Goal: Transaction & Acquisition: Book appointment/travel/reservation

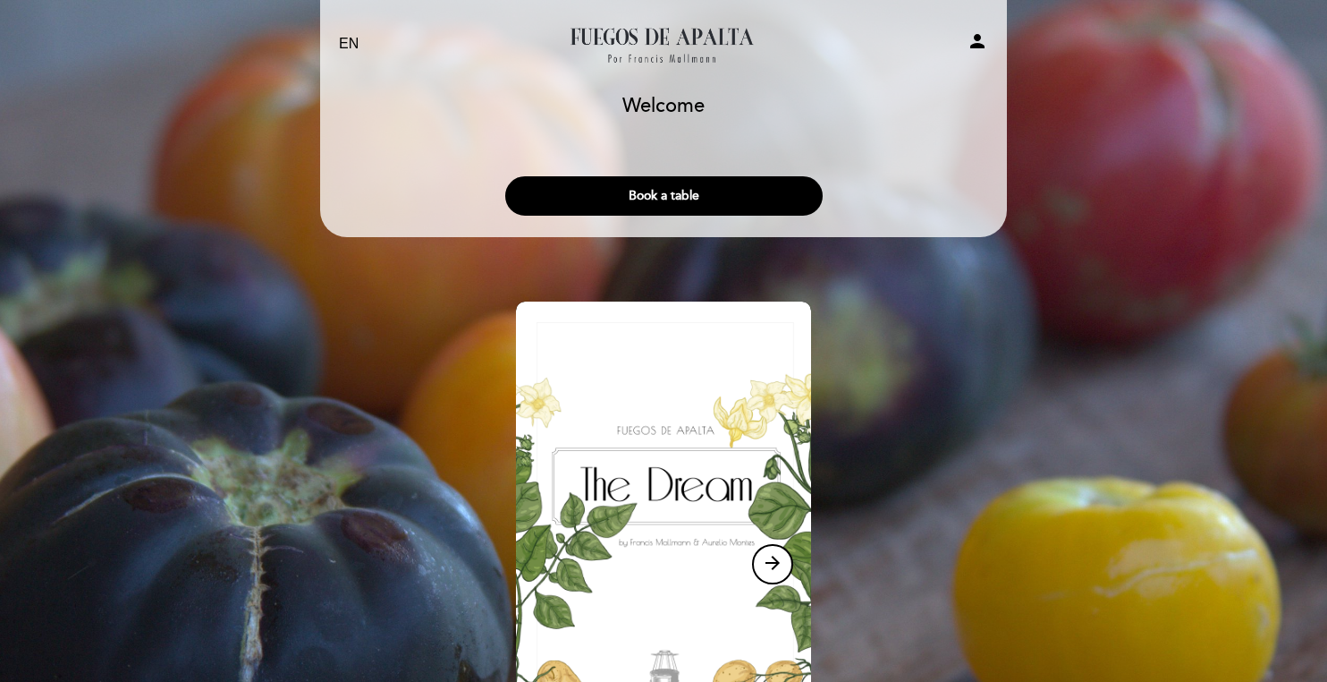
scroll to position [157, 0]
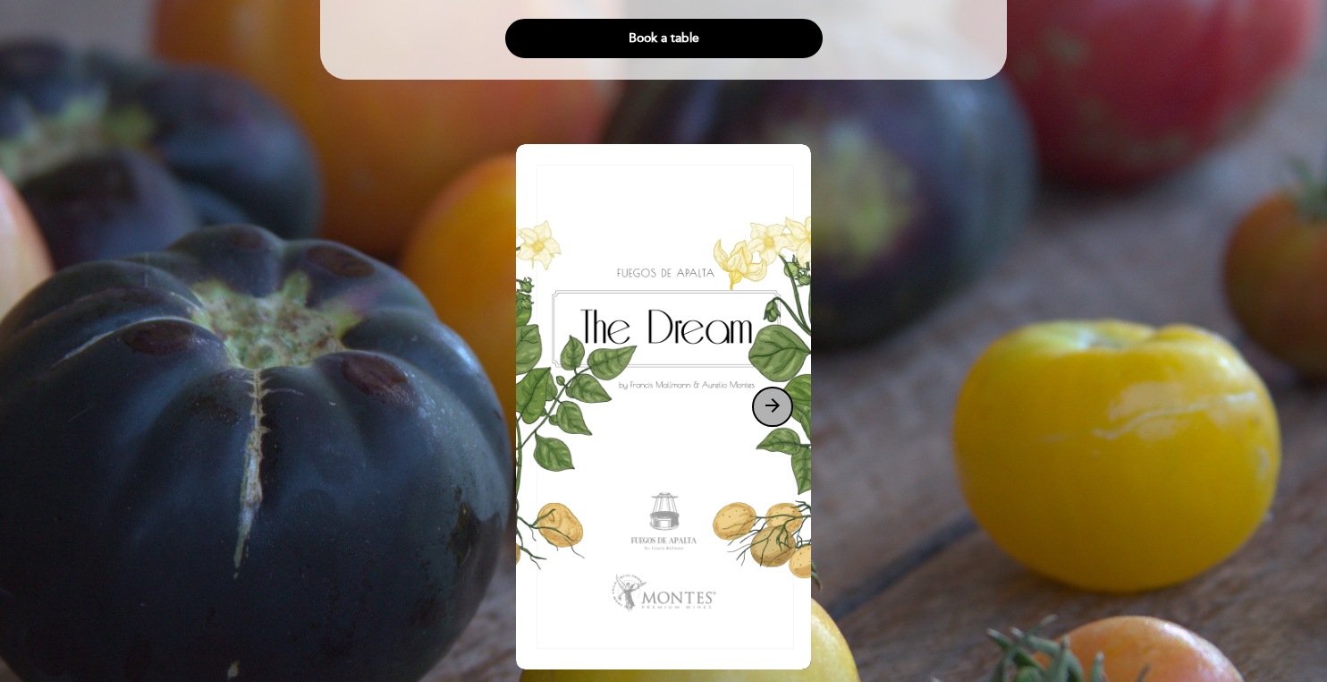
click at [780, 403] on icon "arrow_forward" at bounding box center [772, 404] width 21 height 21
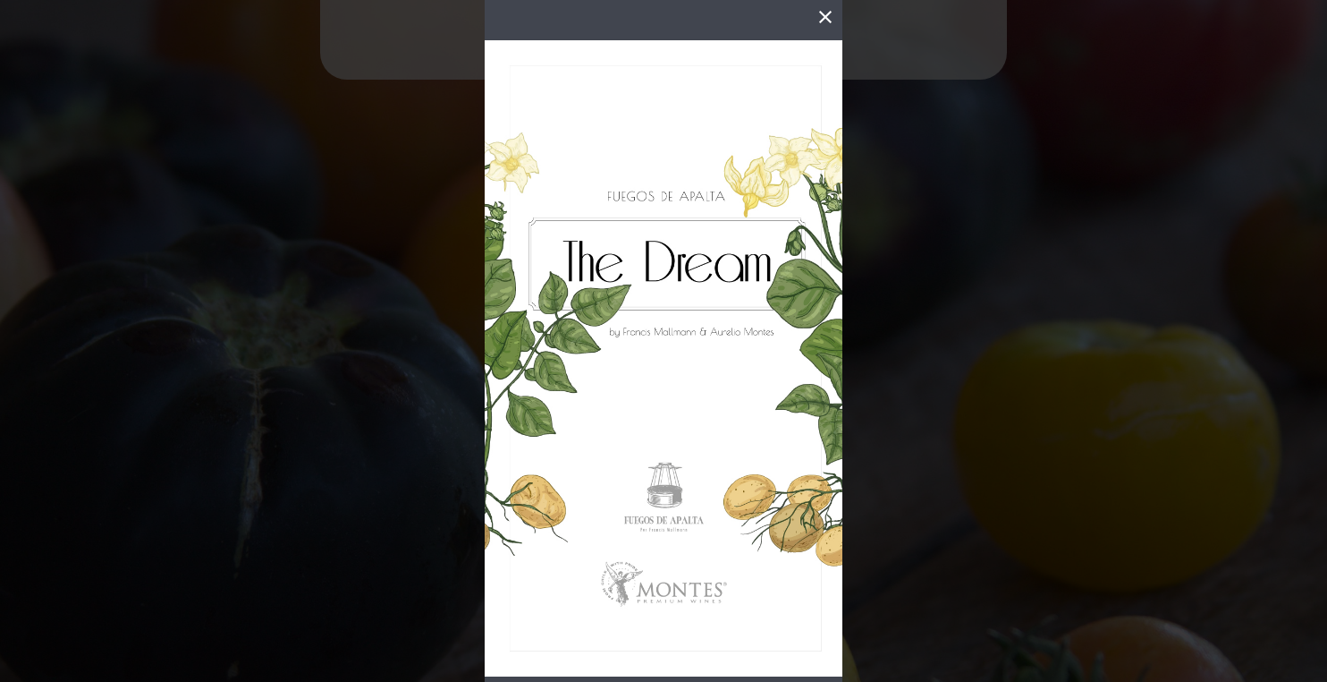
click at [774, 450] on img at bounding box center [664, 358] width 358 height 636
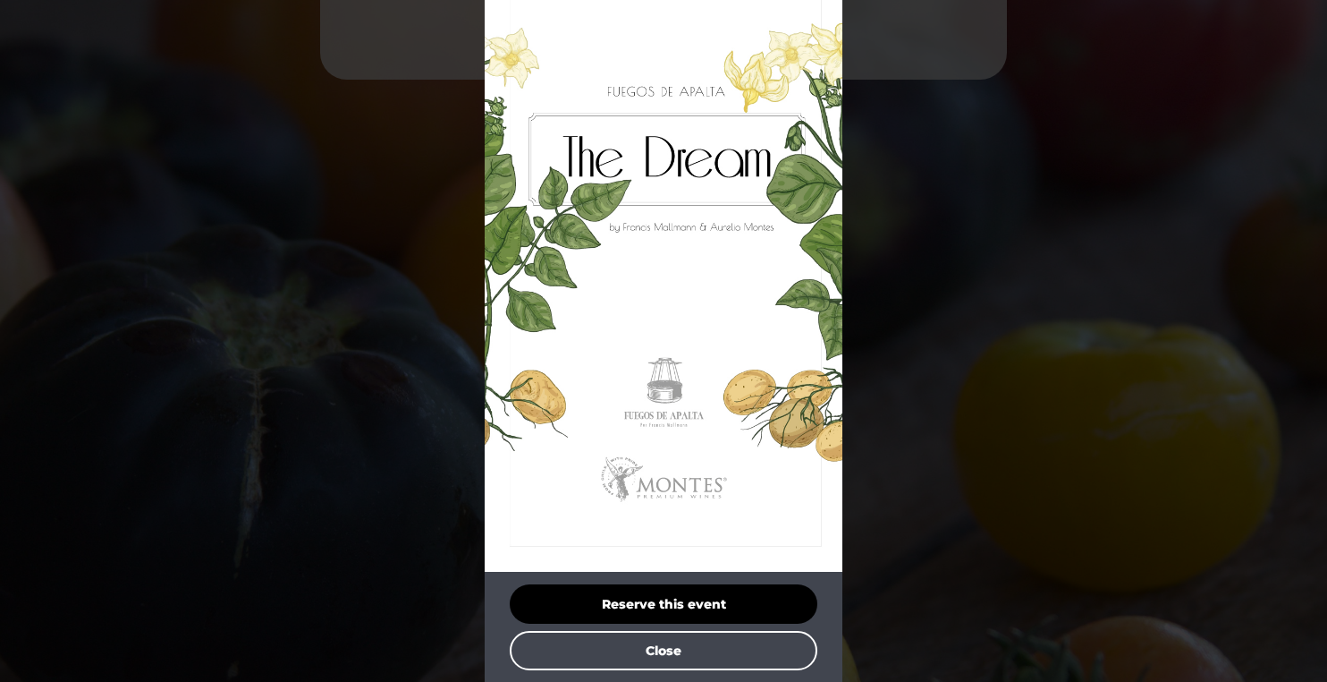
scroll to position [0, 0]
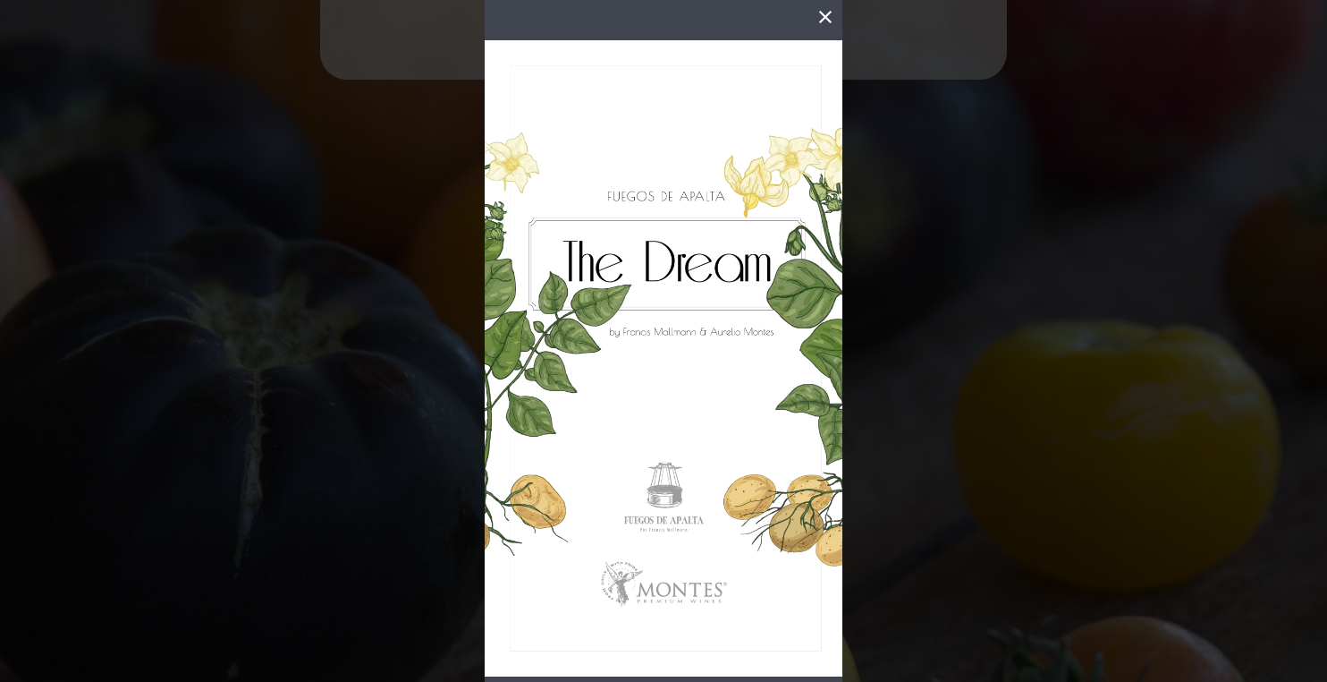
click at [669, 243] on img at bounding box center [664, 358] width 358 height 636
click at [724, 310] on img at bounding box center [664, 358] width 358 height 636
drag, startPoint x: 751, startPoint y: 322, endPoint x: 795, endPoint y: 332, distance: 44.9
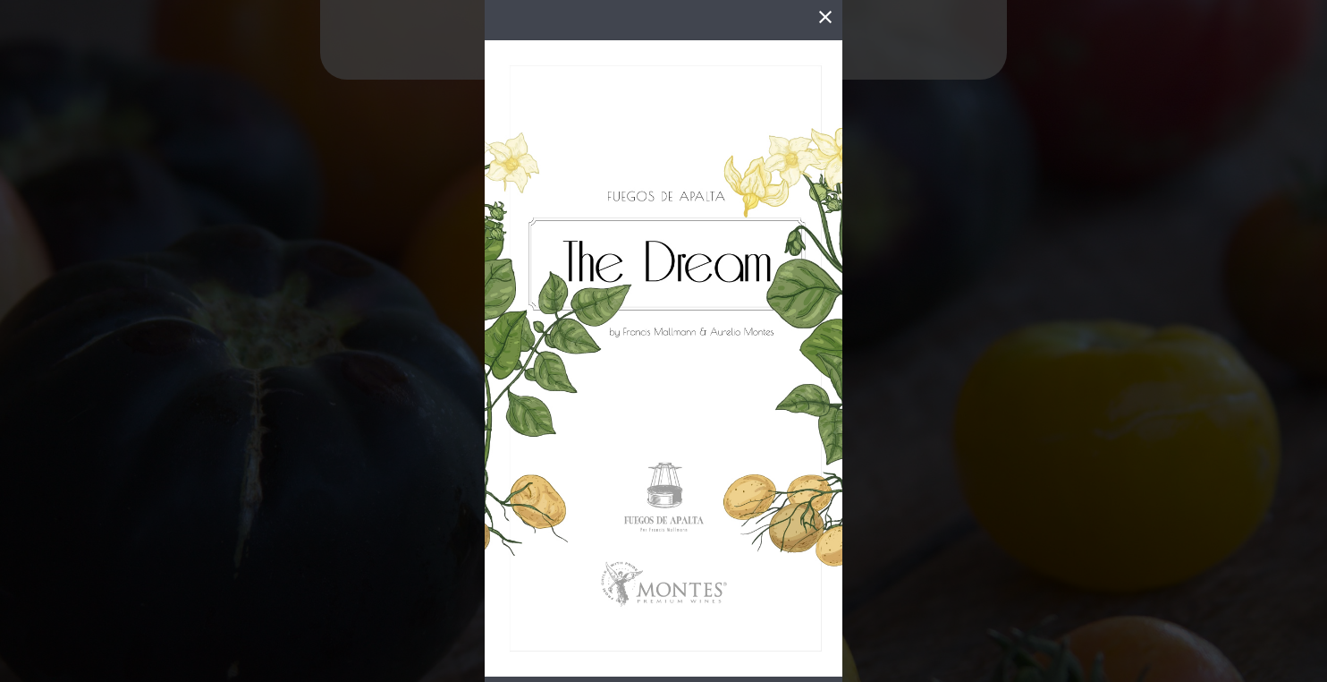
click at [776, 328] on img at bounding box center [664, 358] width 358 height 636
drag, startPoint x: 808, startPoint y: 335, endPoint x: 822, endPoint y: 343, distance: 16.4
click at [808, 335] on img at bounding box center [664, 358] width 358 height 636
click at [822, 343] on img at bounding box center [664, 358] width 358 height 636
click at [823, 13] on icon "close" at bounding box center [825, 16] width 21 height 21
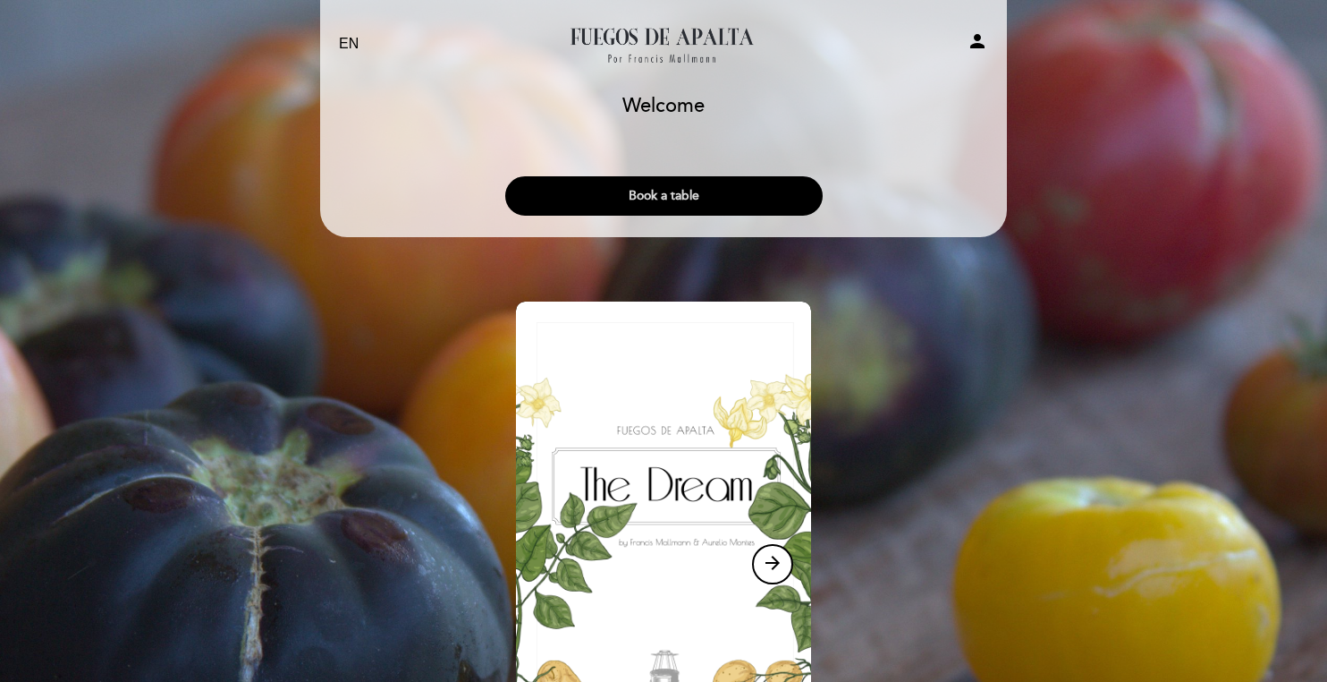
click at [735, 203] on button "Book a table" at bounding box center [664, 195] width 318 height 39
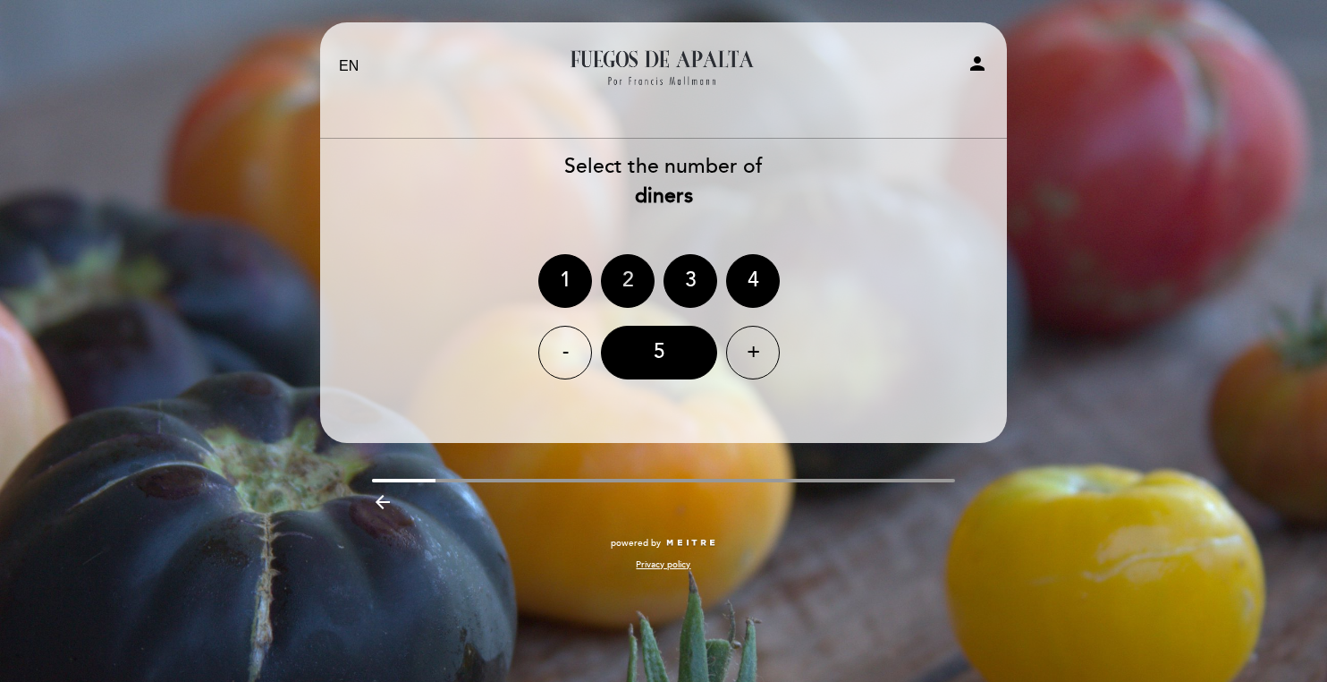
click at [613, 273] on div "2" at bounding box center [628, 281] width 54 height 54
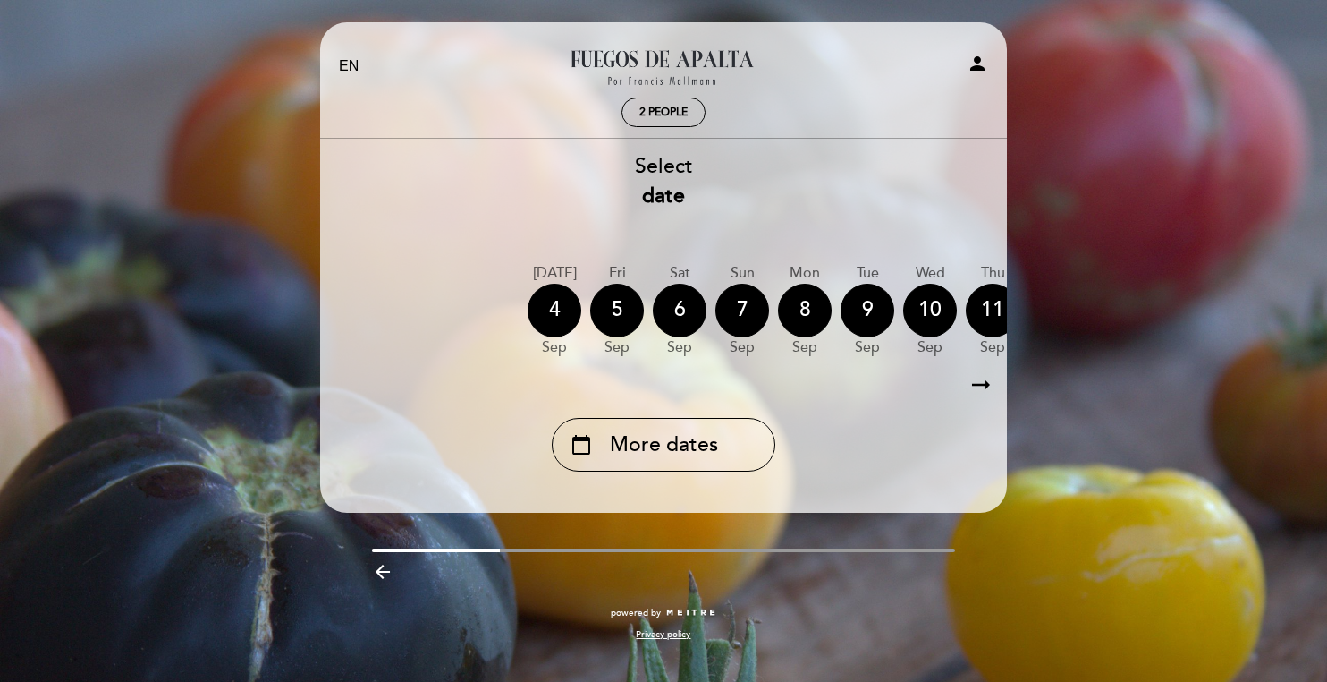
click at [985, 386] on icon "arrow_right_alt" at bounding box center [981, 385] width 27 height 38
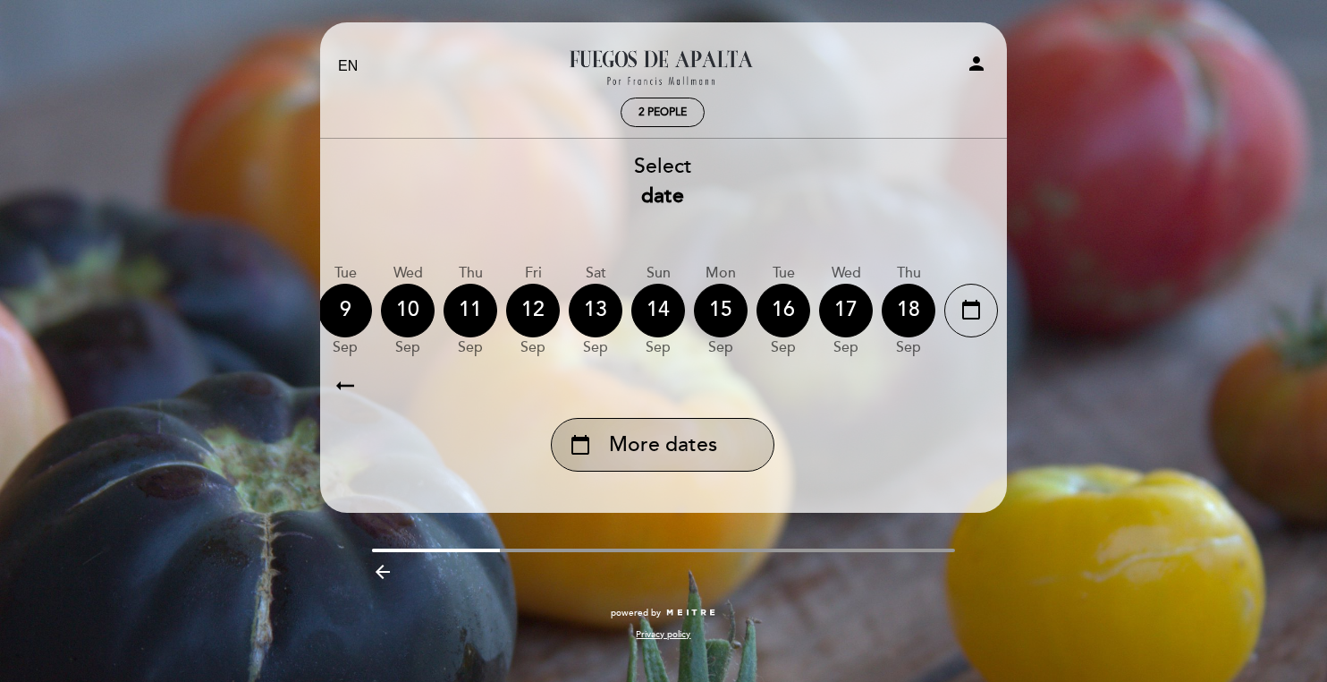
click at [659, 429] on div "calendar_today More dates" at bounding box center [663, 445] width 224 height 54
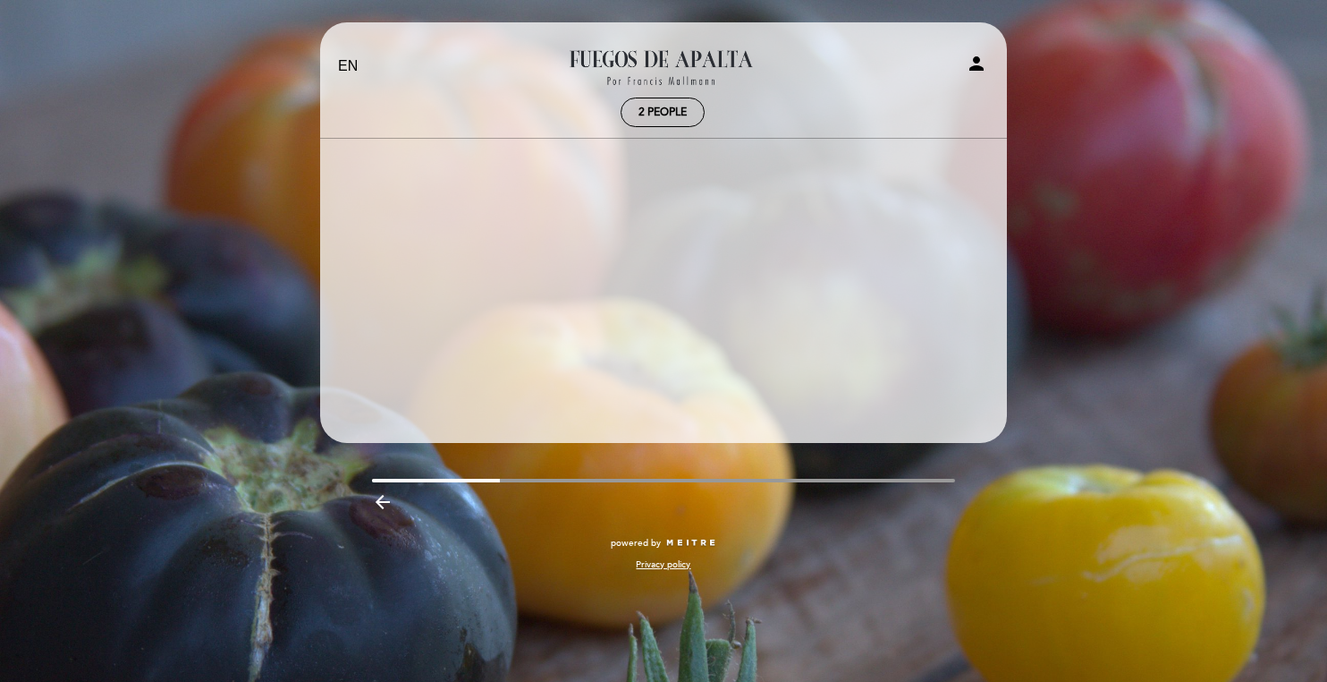
scroll to position [0, 521]
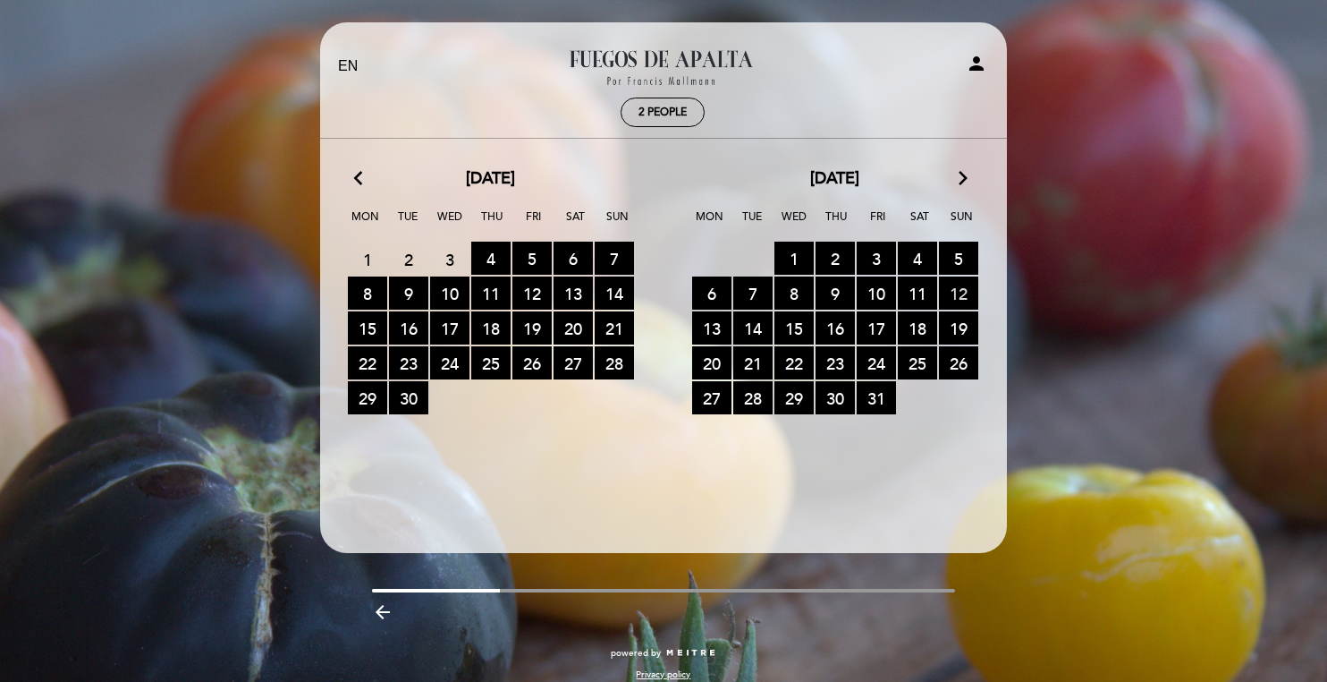
click at [966, 299] on span "12 RESERVATIONS AVAILABLE" at bounding box center [958, 292] width 39 height 33
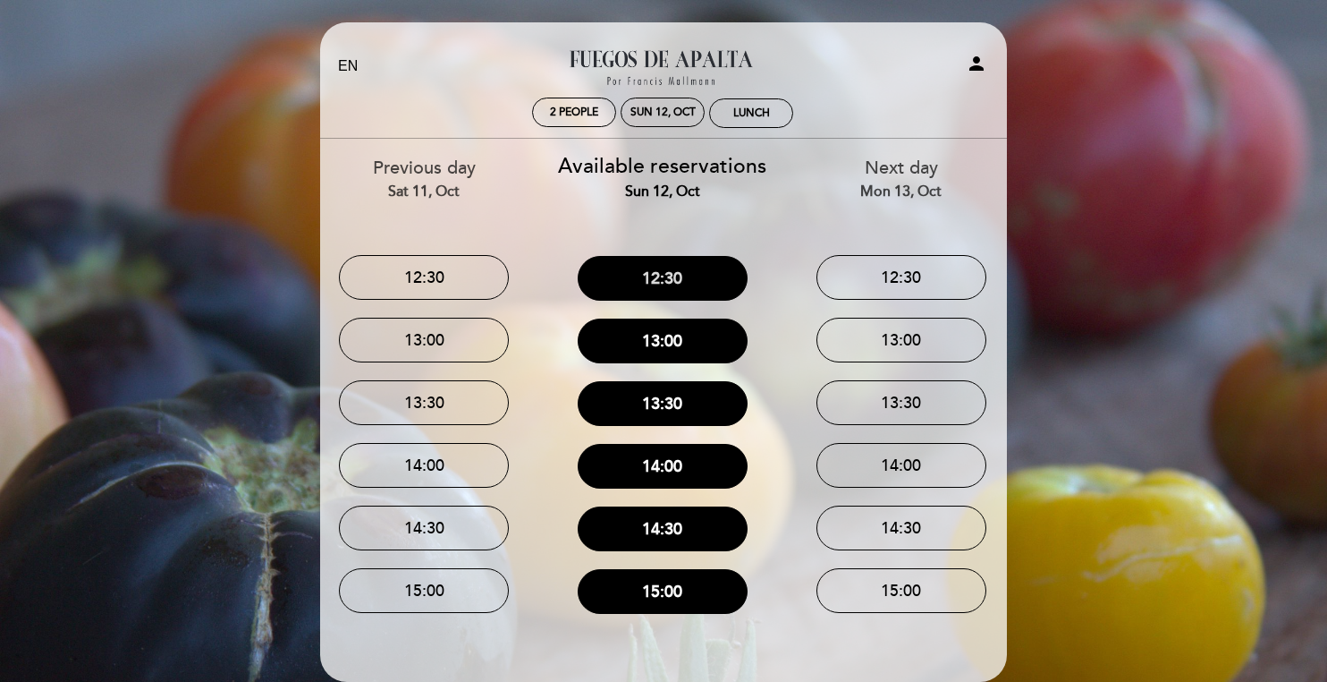
click at [665, 284] on button "12:30" at bounding box center [663, 278] width 170 height 45
